Goal: Information Seeking & Learning: Learn about a topic

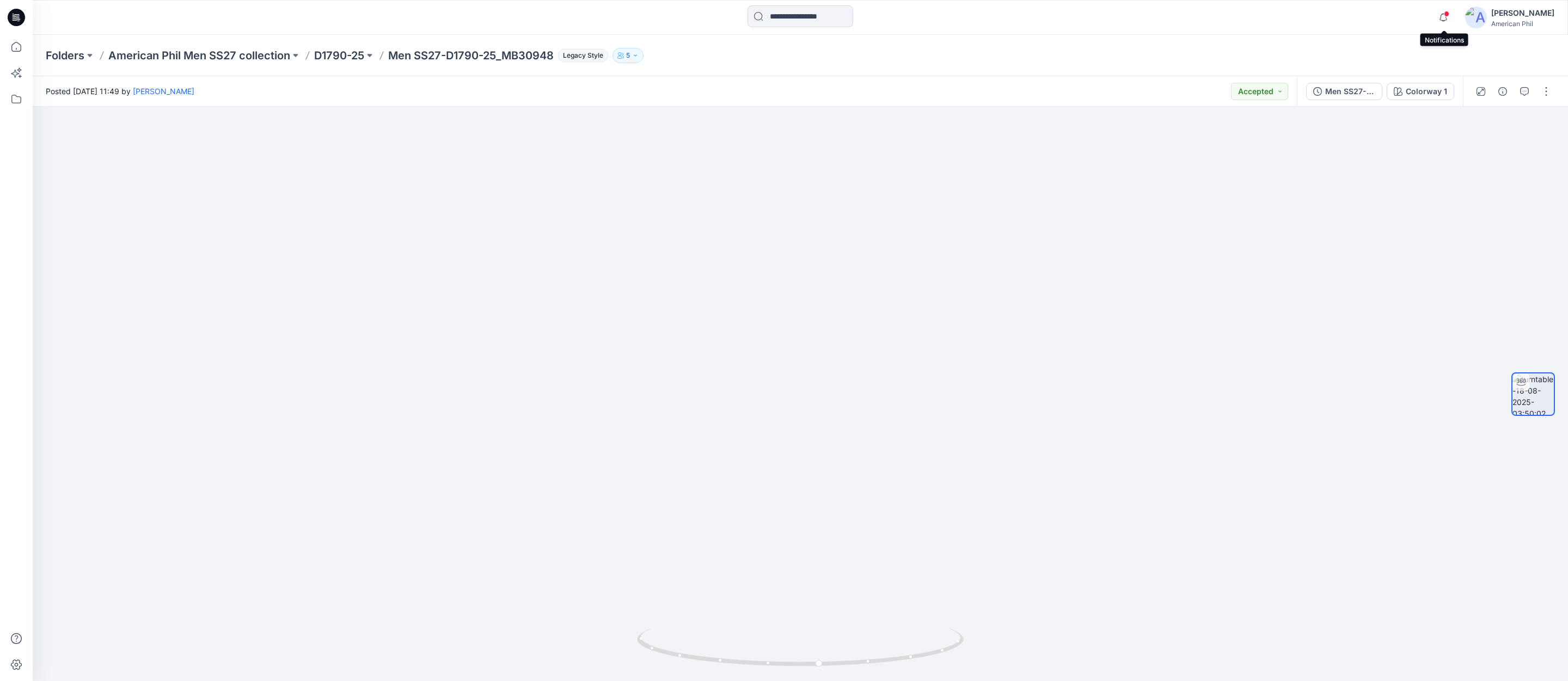
click at [1449, 13] on span at bounding box center [1447, 14] width 5 height 6
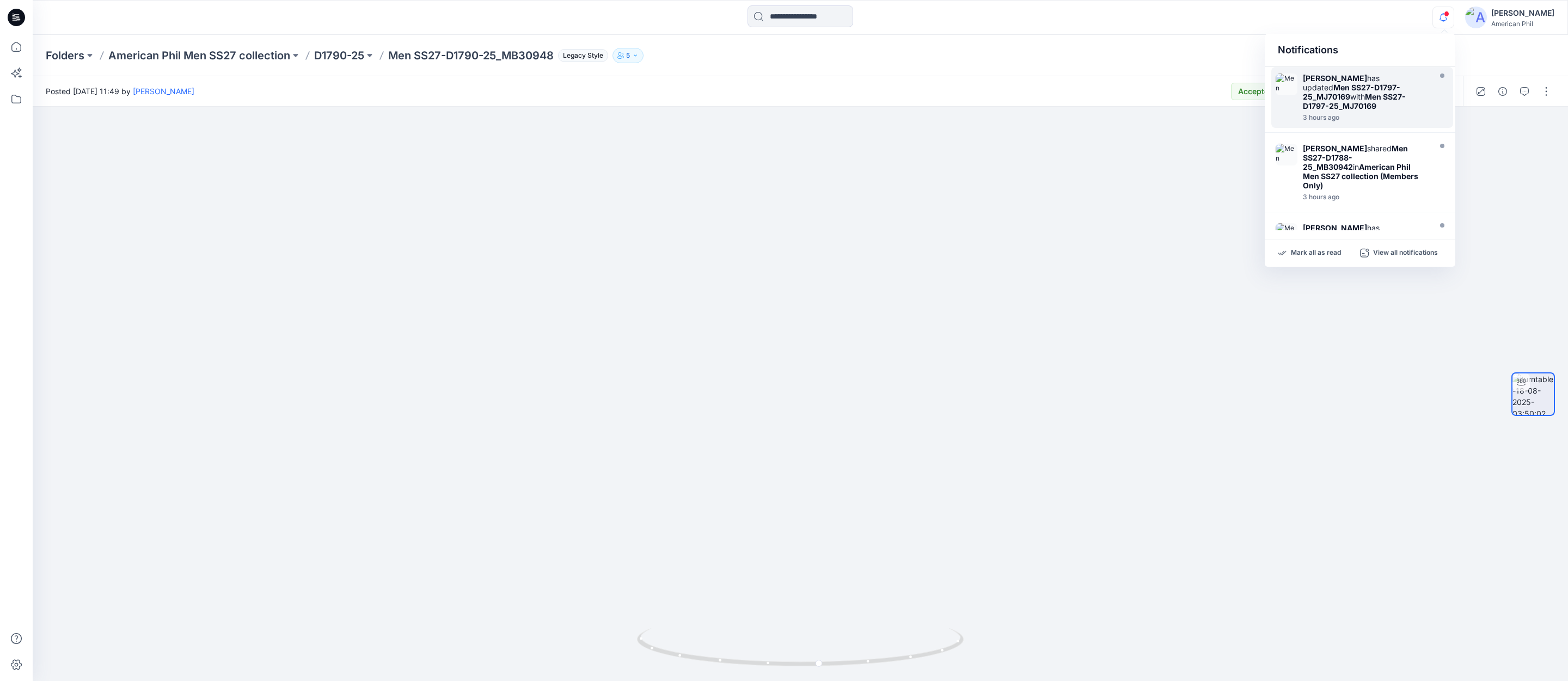
click at [1352, 86] on strong "Men SS27-D1797-25_MJ70169" at bounding box center [1352, 92] width 97 height 19
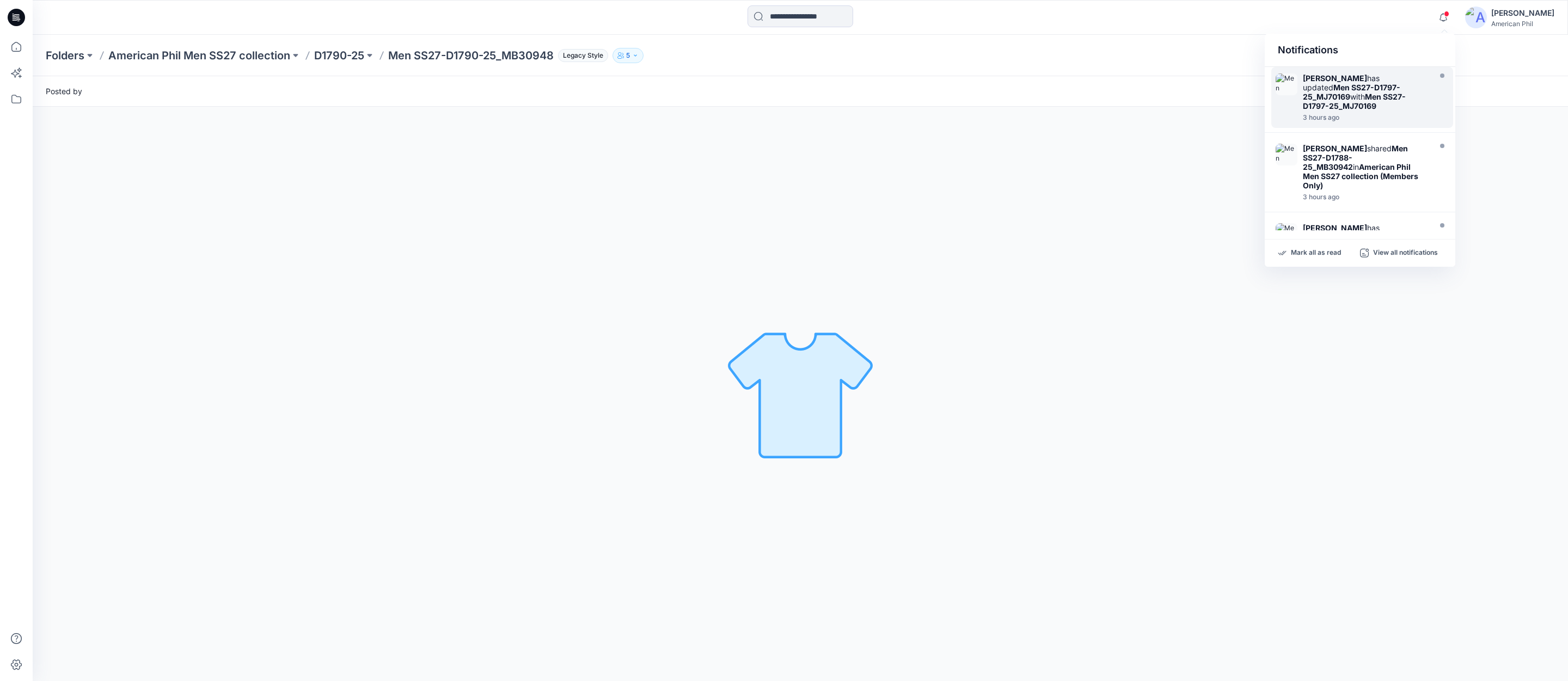
scroll to position [5, 0]
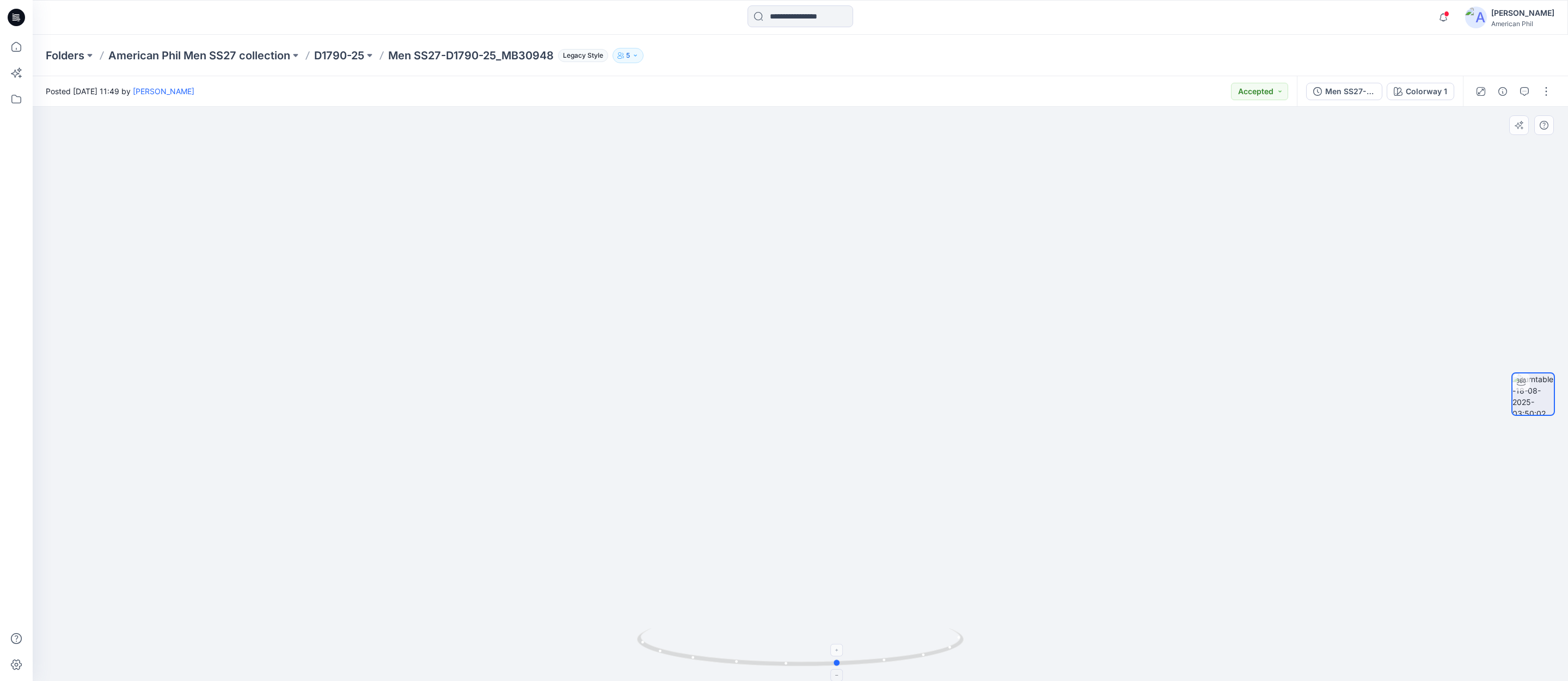
drag, startPoint x: 800, startPoint y: 663, endPoint x: 831, endPoint y: 657, distance: 31.6
click at [831, 657] on icon at bounding box center [802, 649] width 330 height 41
click at [1447, 14] on span at bounding box center [1447, 14] width 5 height 6
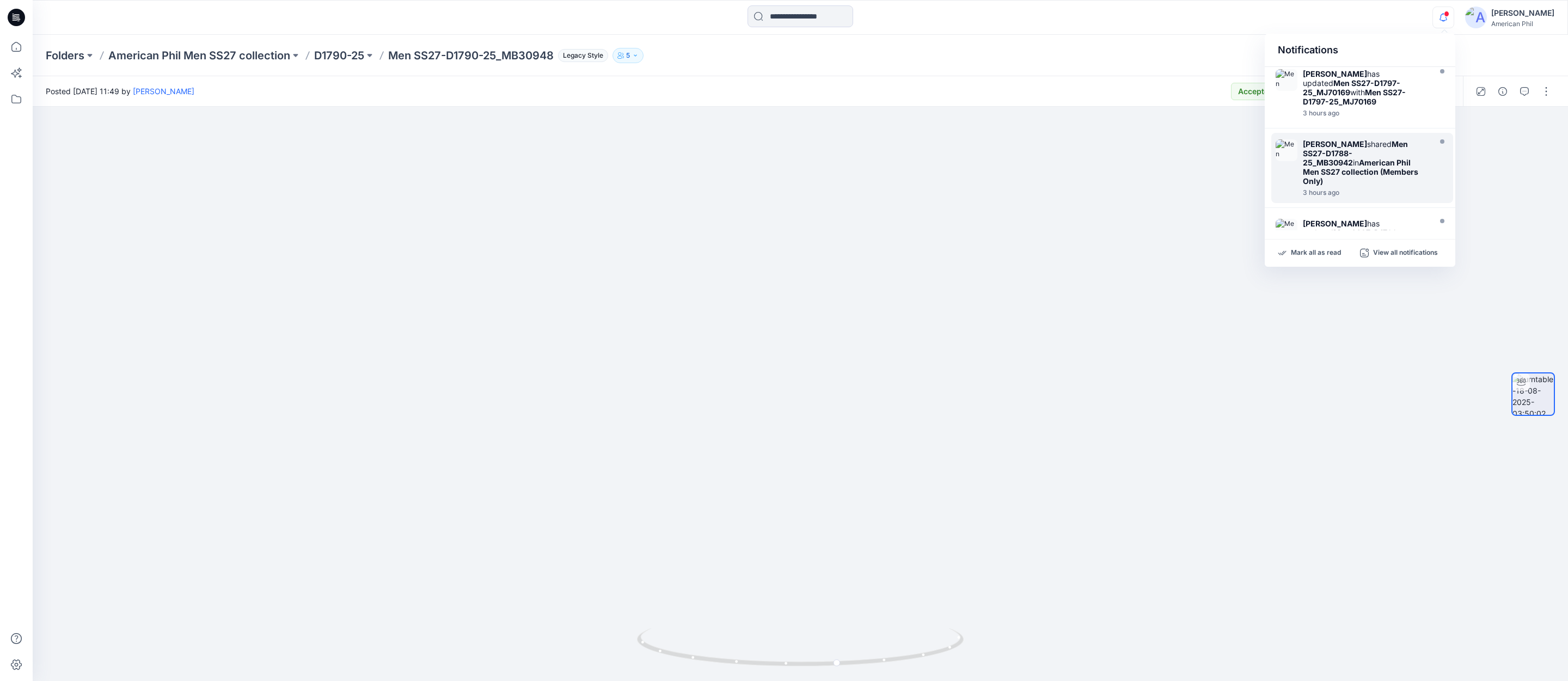
click at [1331, 154] on strong "Men SS27-D1788-25_MB30942" at bounding box center [1355, 153] width 105 height 28
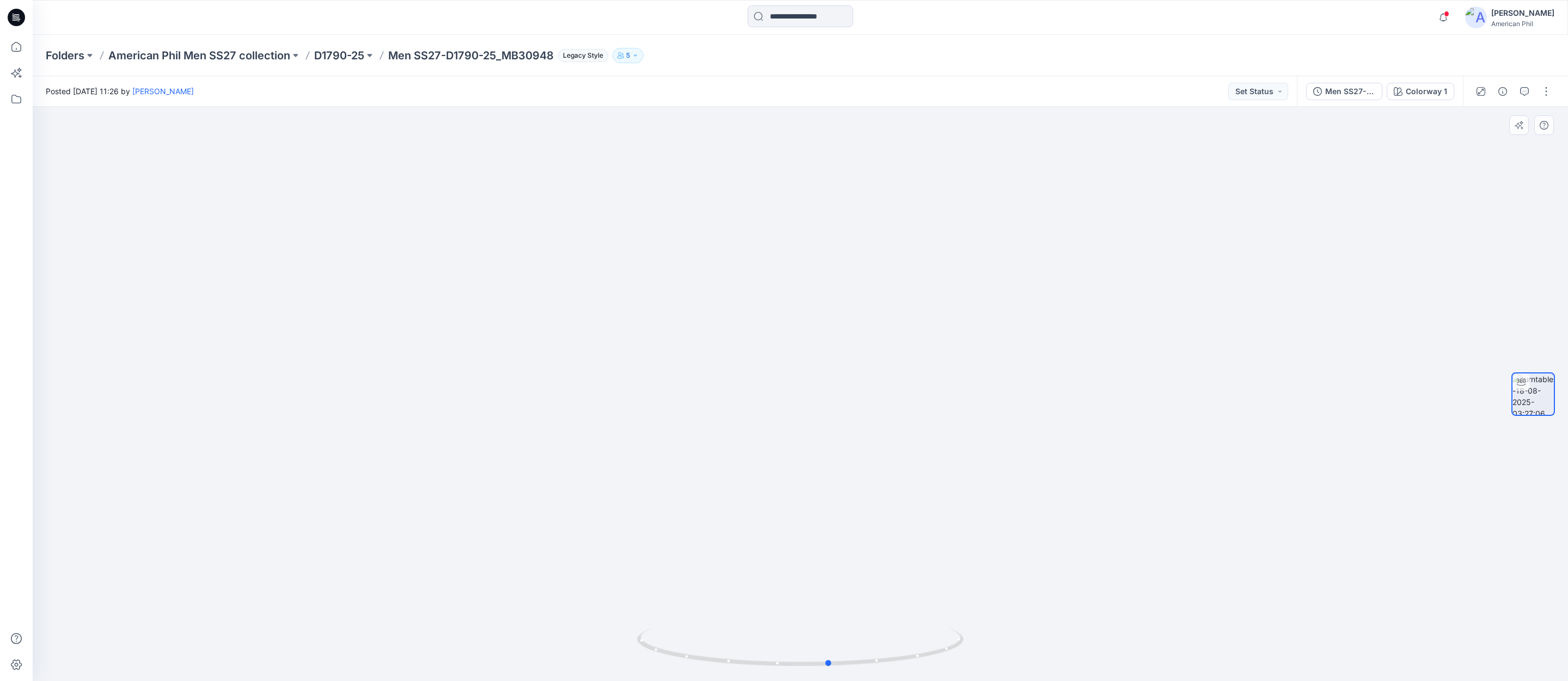
drag, startPoint x: 805, startPoint y: 660, endPoint x: 1161, endPoint y: 567, distance: 367.9
click at [1161, 567] on div at bounding box center [800, 395] width 1536 height 575
click at [1446, 14] on icon "button" at bounding box center [1444, 17] width 21 height 22
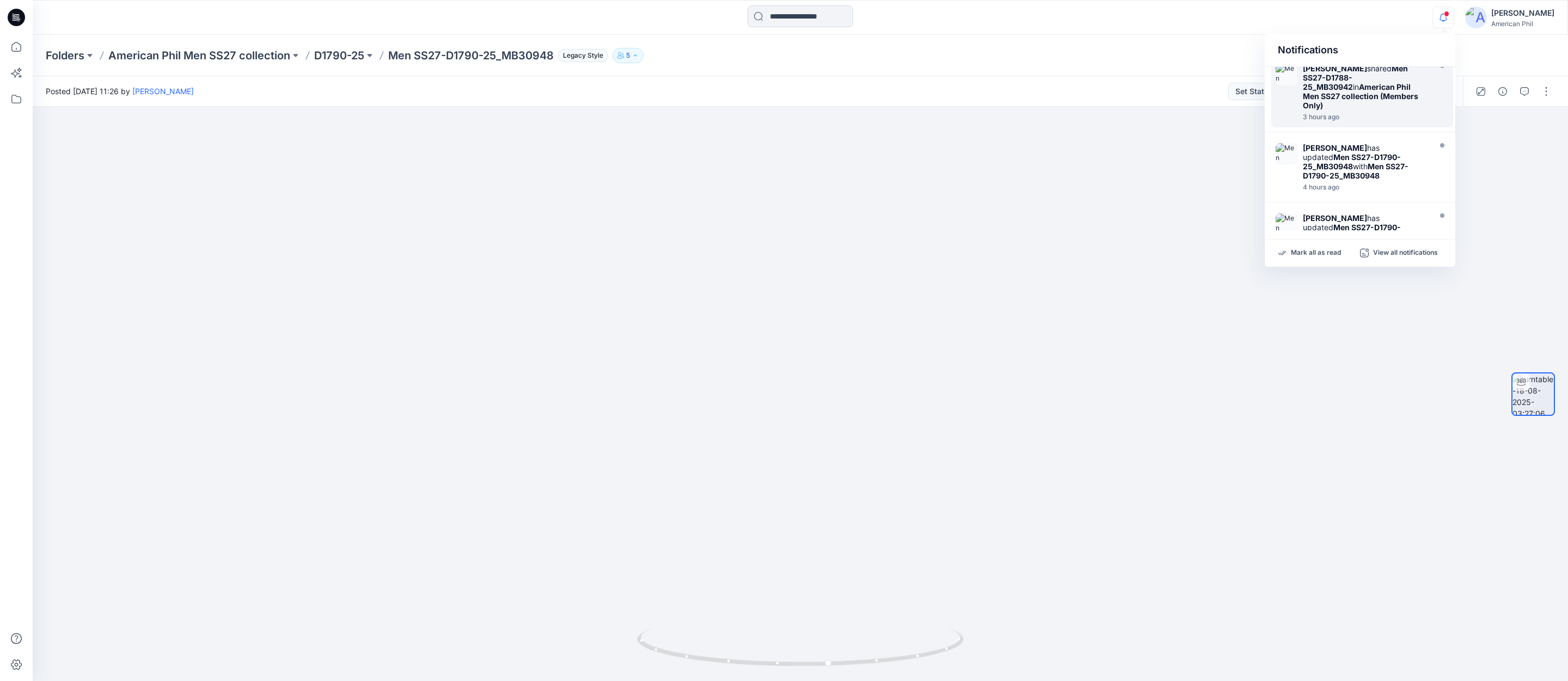
scroll to position [85, 0]
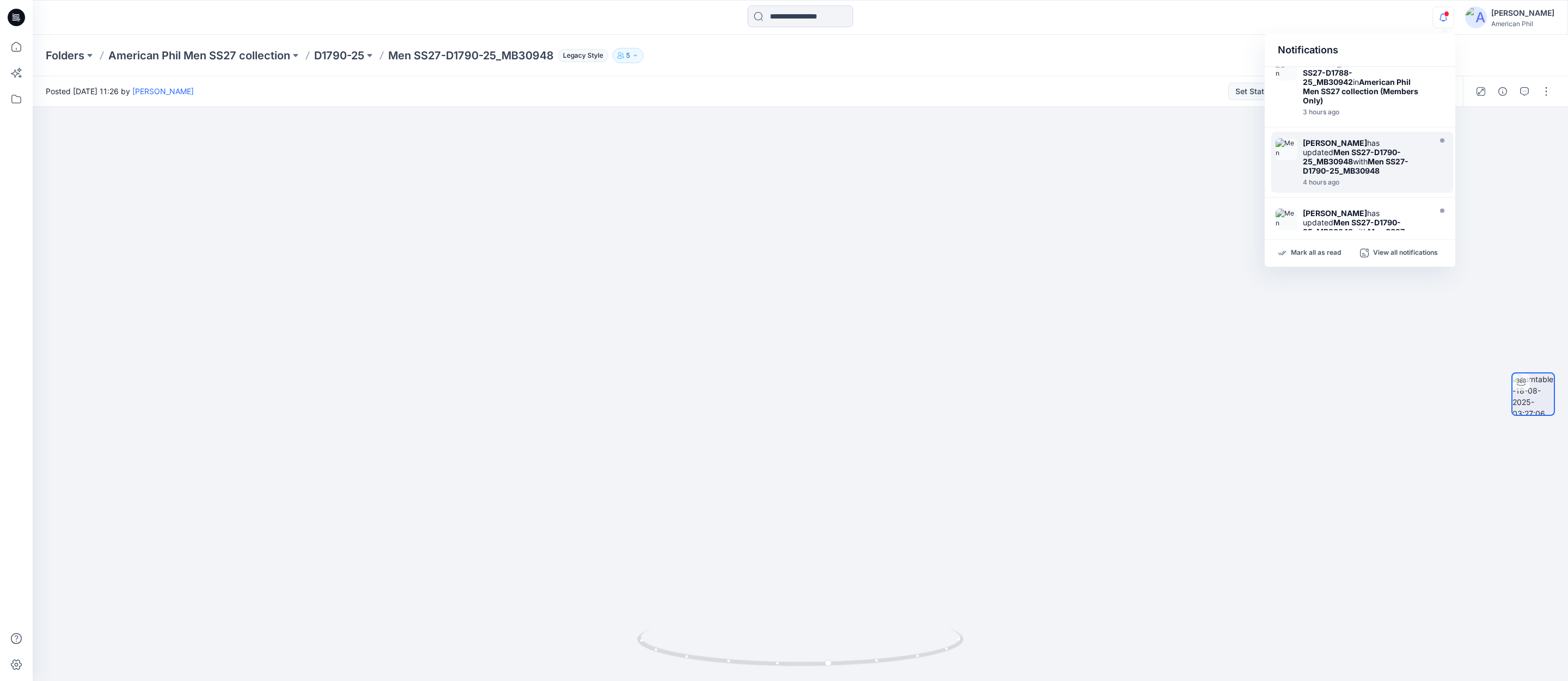
click at [1323, 140] on strong "[PERSON_NAME]" at bounding box center [1335, 143] width 64 height 9
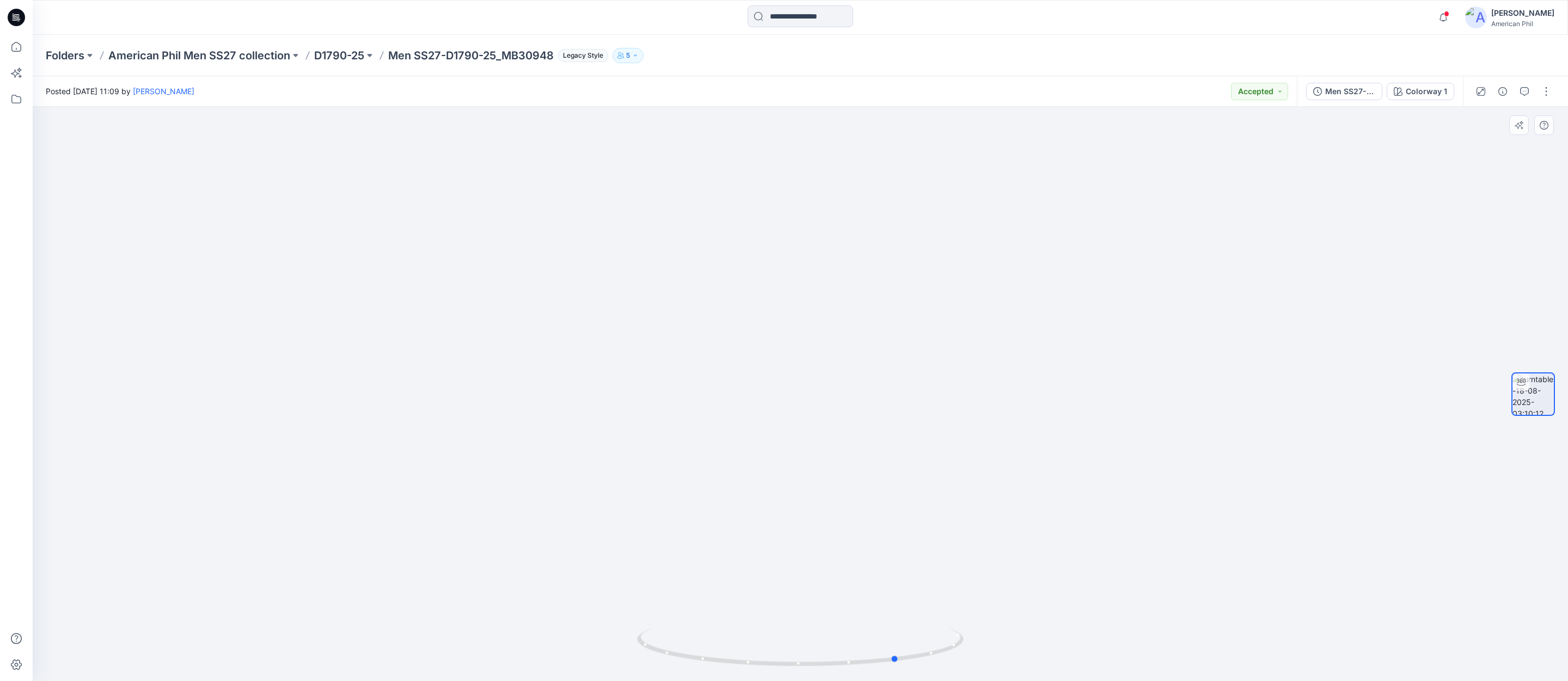
drag, startPoint x: 838, startPoint y: 663, endPoint x: 610, endPoint y: 641, distance: 229.1
click at [610, 641] on div at bounding box center [800, 395] width 1536 height 575
drag, startPoint x: 764, startPoint y: 658, endPoint x: 984, endPoint y: 568, distance: 237.7
click at [948, 652] on icon at bounding box center [802, 649] width 330 height 41
drag, startPoint x: 1118, startPoint y: 395, endPoint x: 961, endPoint y: 410, distance: 157.7
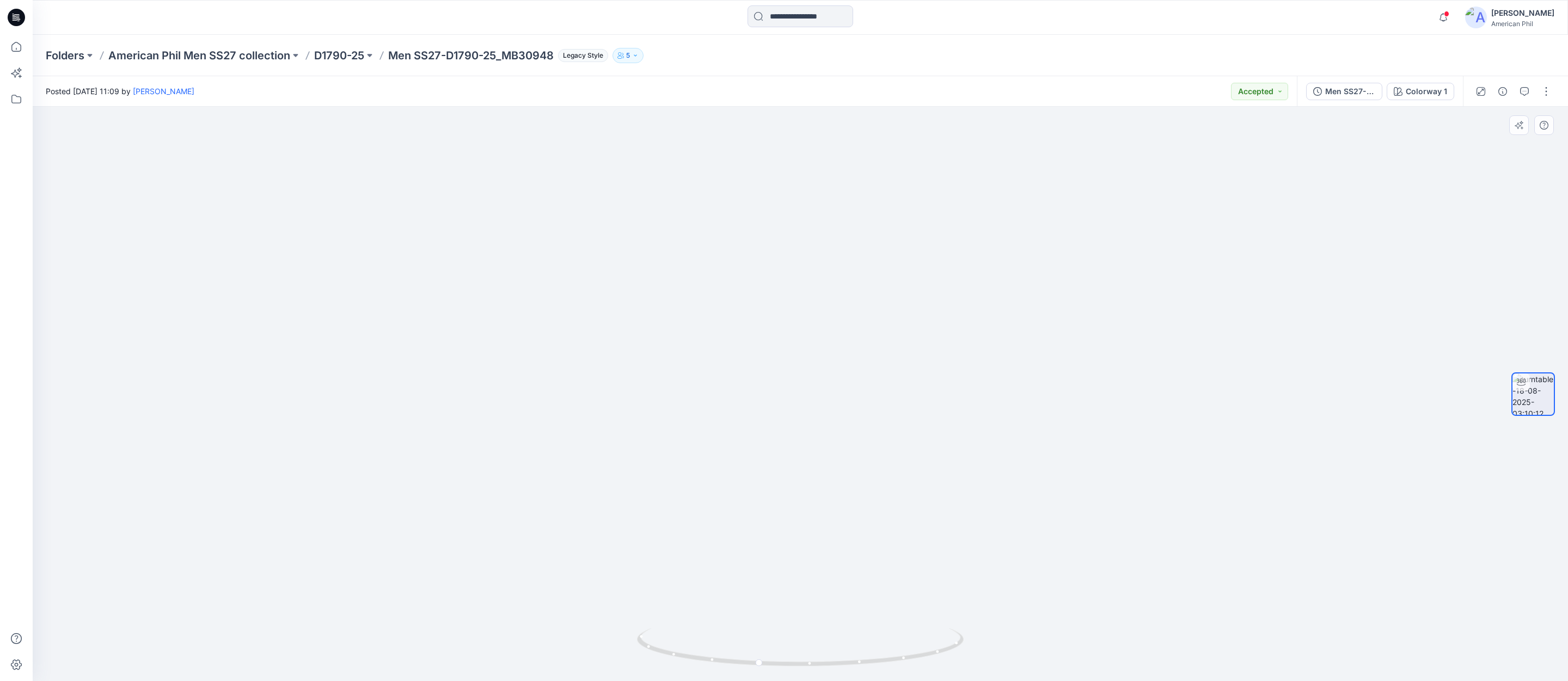
click at [961, 410] on img at bounding box center [800, 280] width 1062 height 804
drag, startPoint x: 797, startPoint y: 663, endPoint x: 879, endPoint y: 660, distance: 82.1
click at [879, 660] on icon at bounding box center [802, 649] width 330 height 41
